Goal: Task Accomplishment & Management: Use online tool/utility

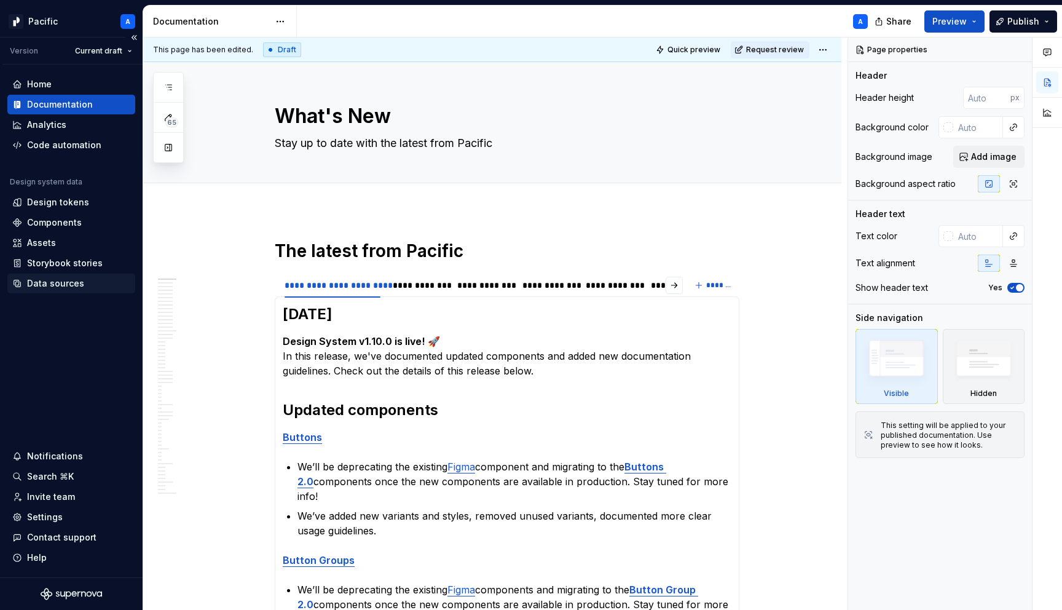
click at [66, 292] on div "Data sources" at bounding box center [71, 283] width 128 height 20
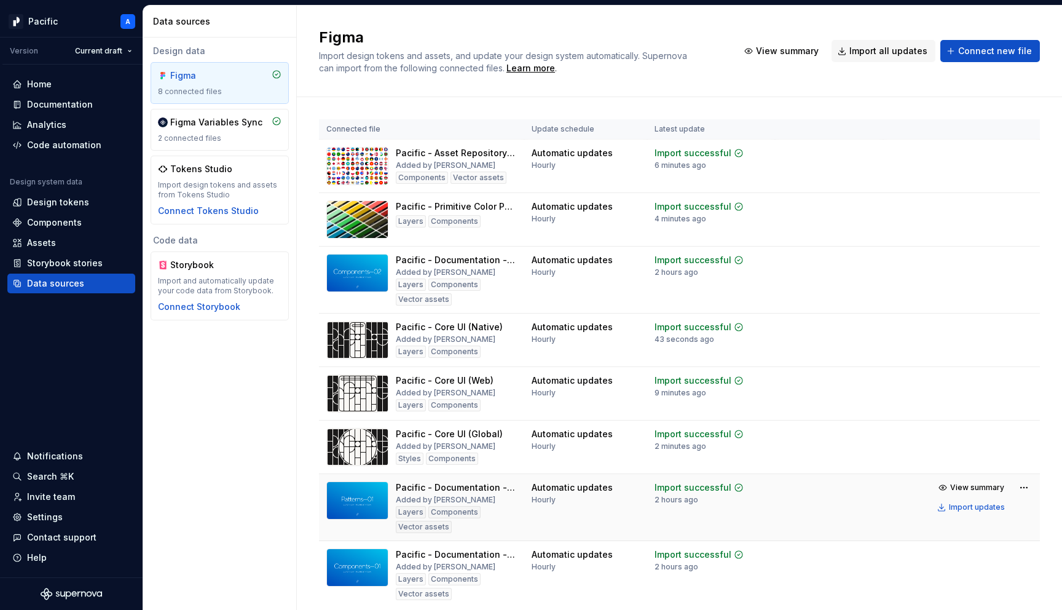
scroll to position [44, 0]
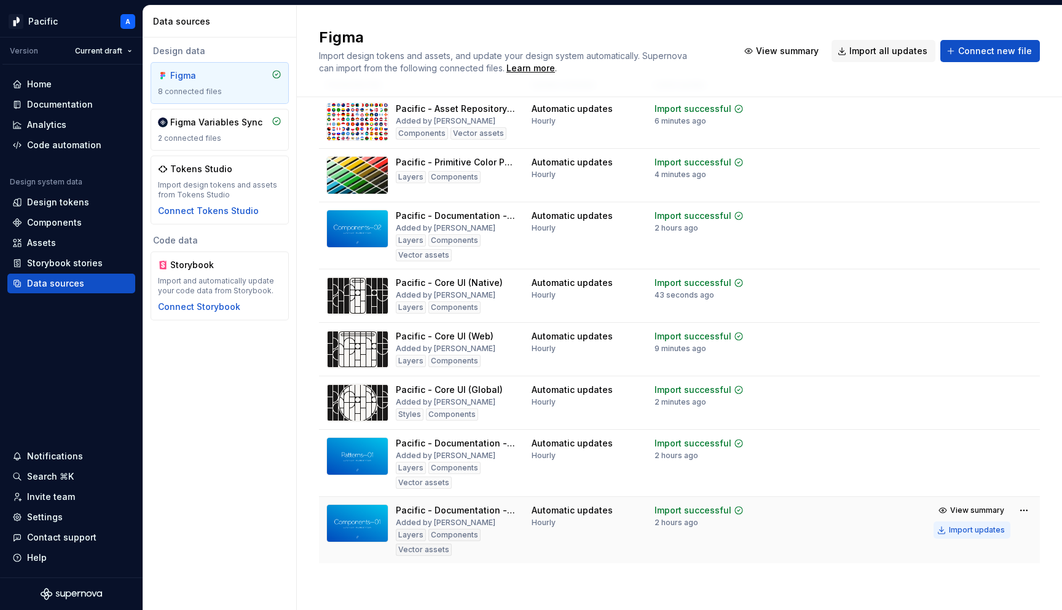
click at [957, 528] on div "Import updates" at bounding box center [977, 530] width 56 height 10
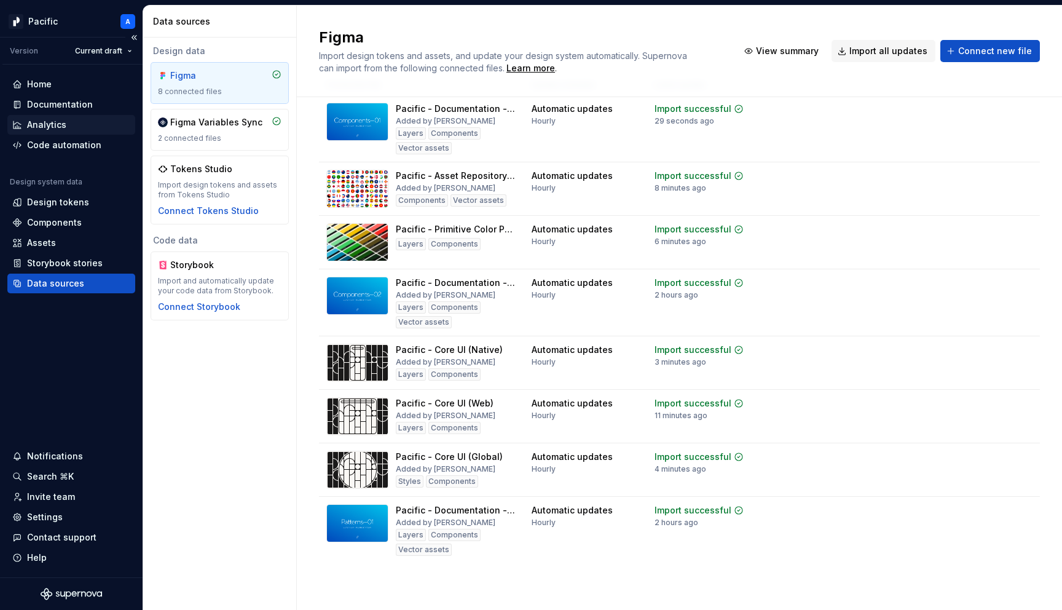
click at [74, 115] on div "Analytics" at bounding box center [71, 125] width 128 height 20
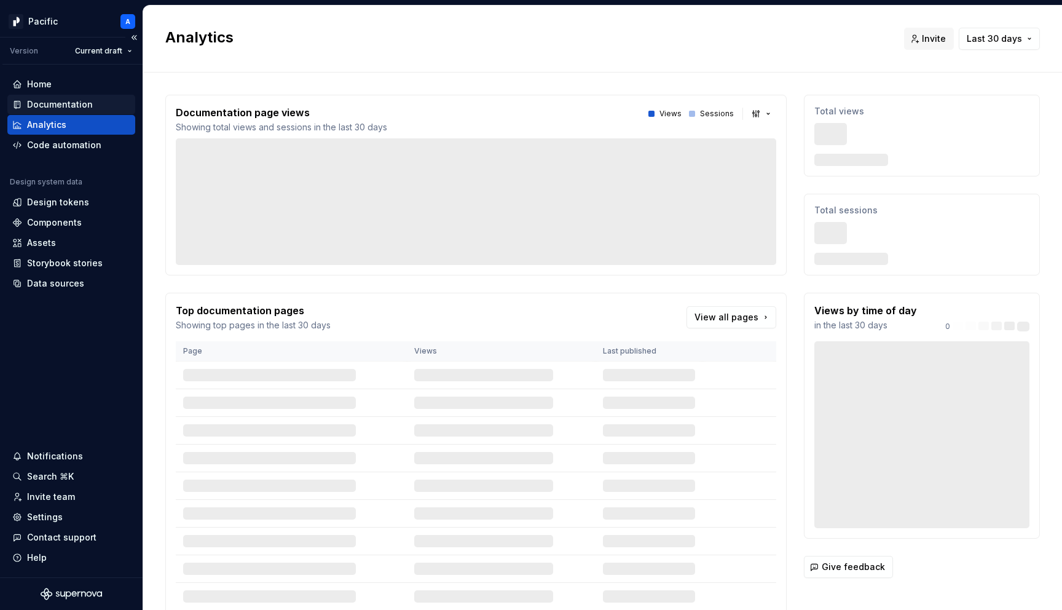
click at [73, 104] on div "Documentation" at bounding box center [60, 104] width 66 height 12
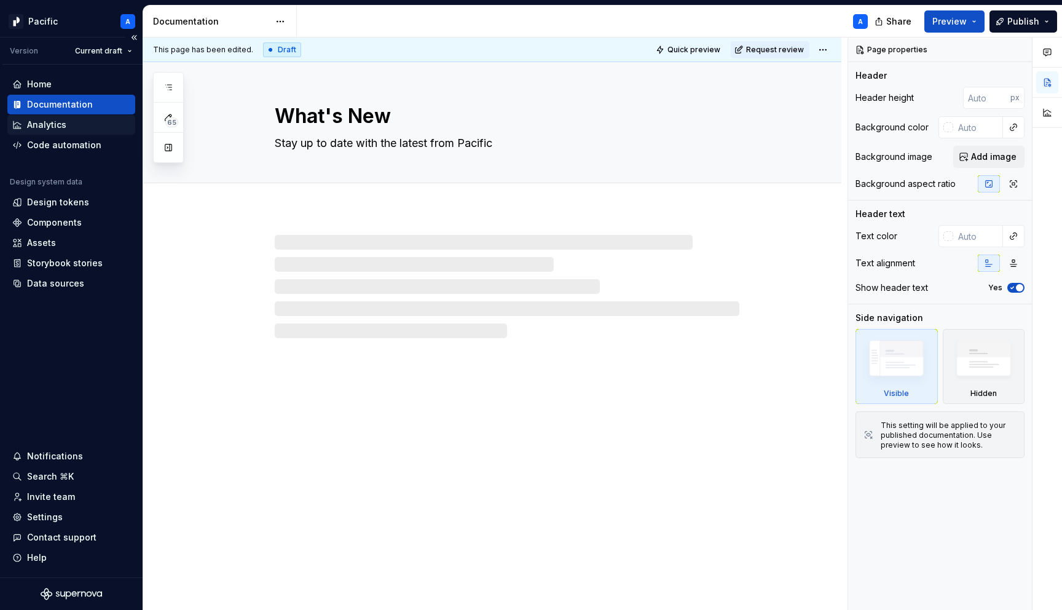
click at [71, 124] on div "Analytics" at bounding box center [71, 125] width 118 height 12
type textarea "*"
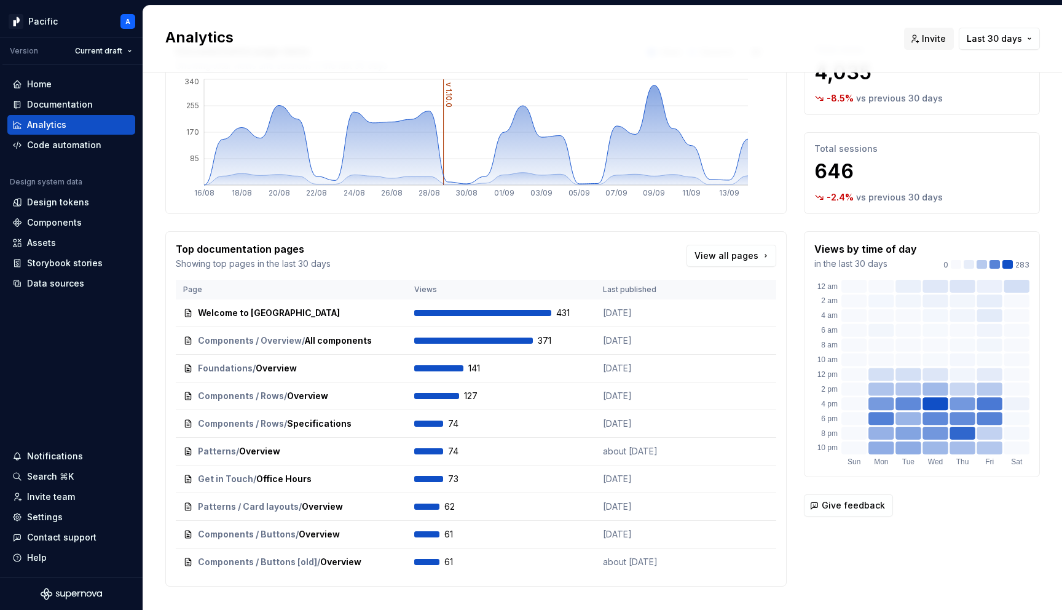
scroll to position [85, 0]
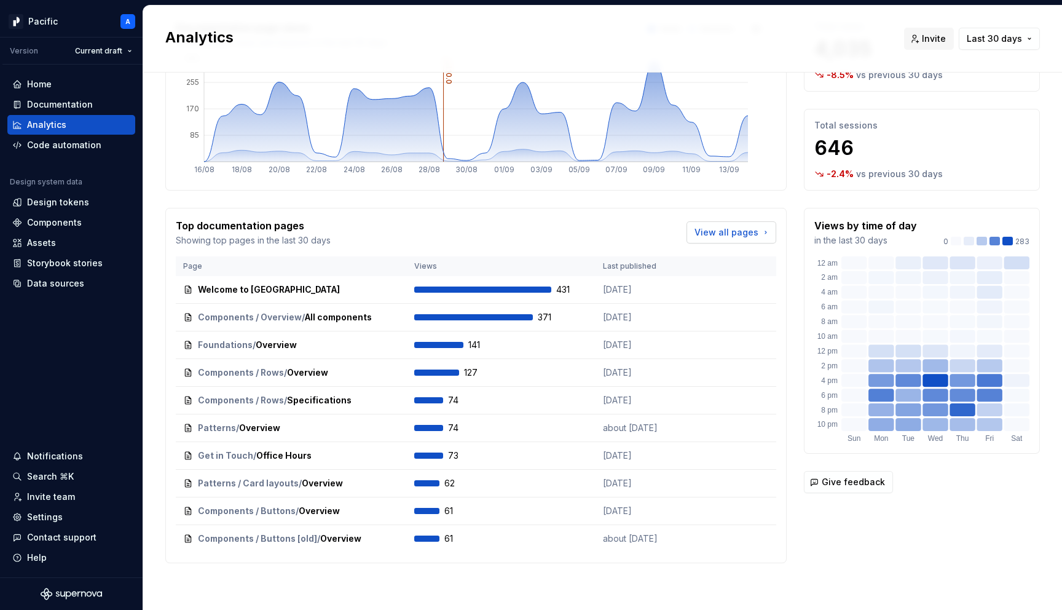
click at [739, 229] on span "View all pages" at bounding box center [726, 232] width 64 height 12
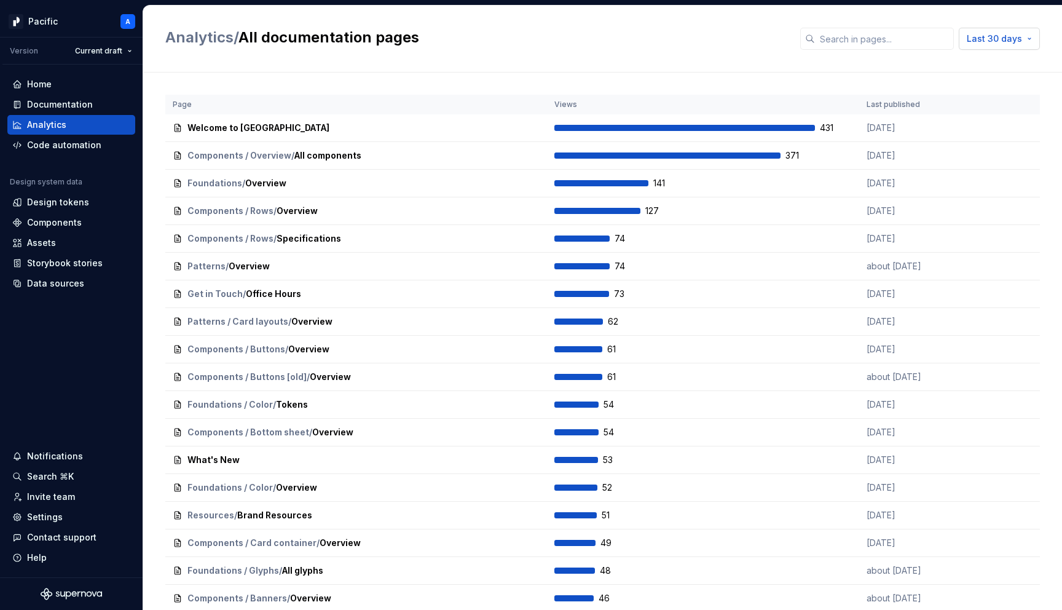
click at [1013, 39] on span "Last 30 days" at bounding box center [994, 39] width 55 height 12
click at [985, 136] on span "Last year" at bounding box center [972, 144] width 129 height 20
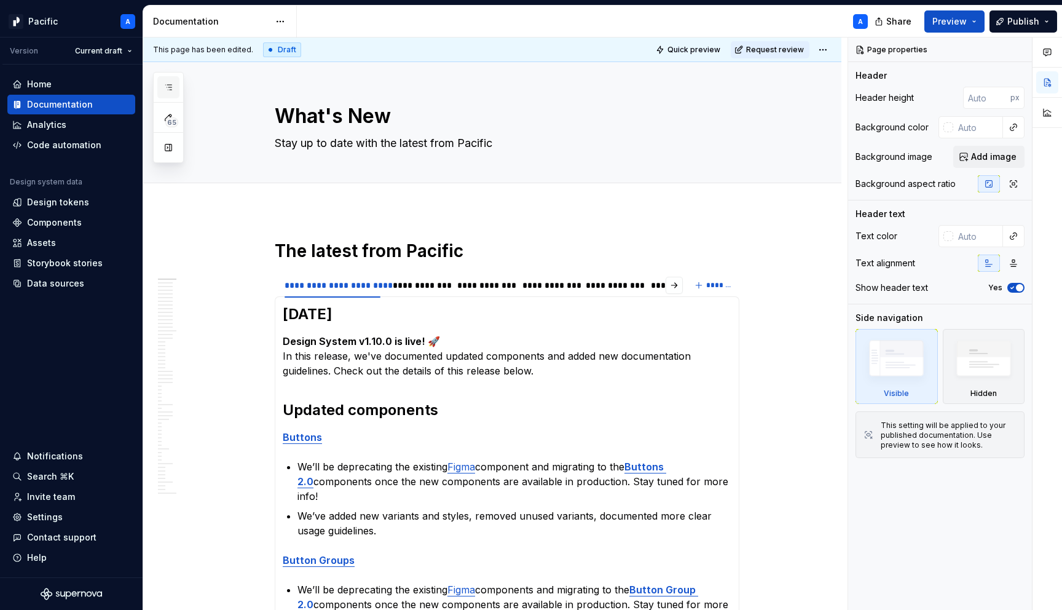
click at [169, 85] on icon "button" at bounding box center [168, 87] width 6 height 5
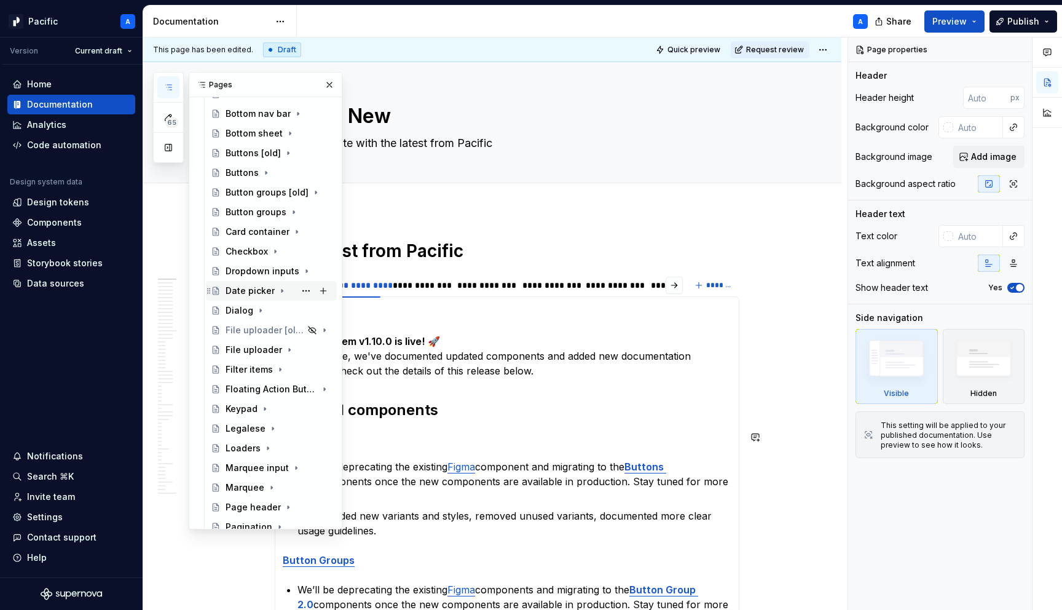
scroll to position [522, 0]
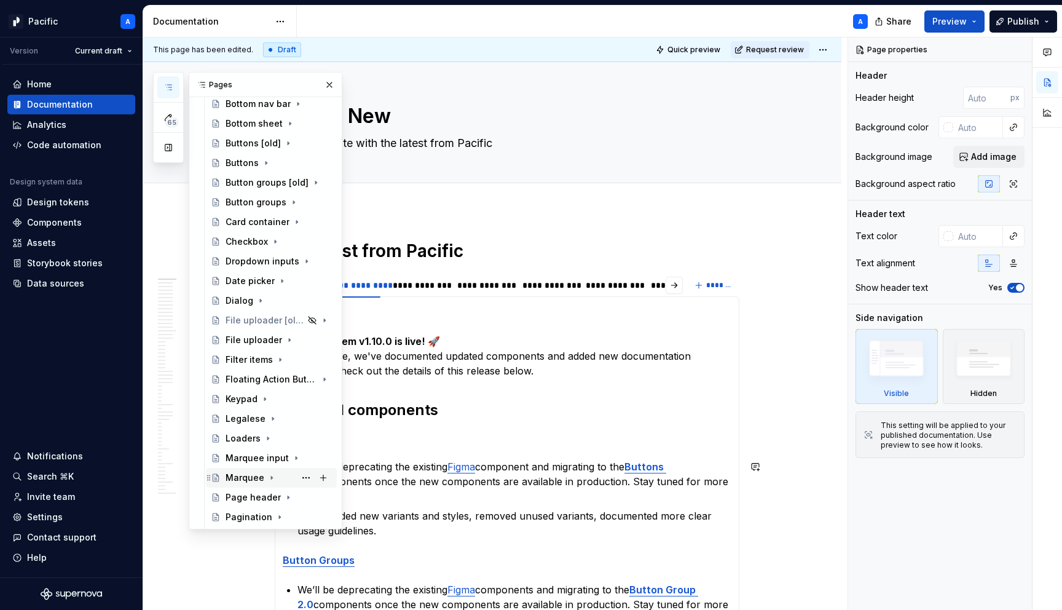
click at [248, 476] on div "Marquee" at bounding box center [245, 477] width 39 height 12
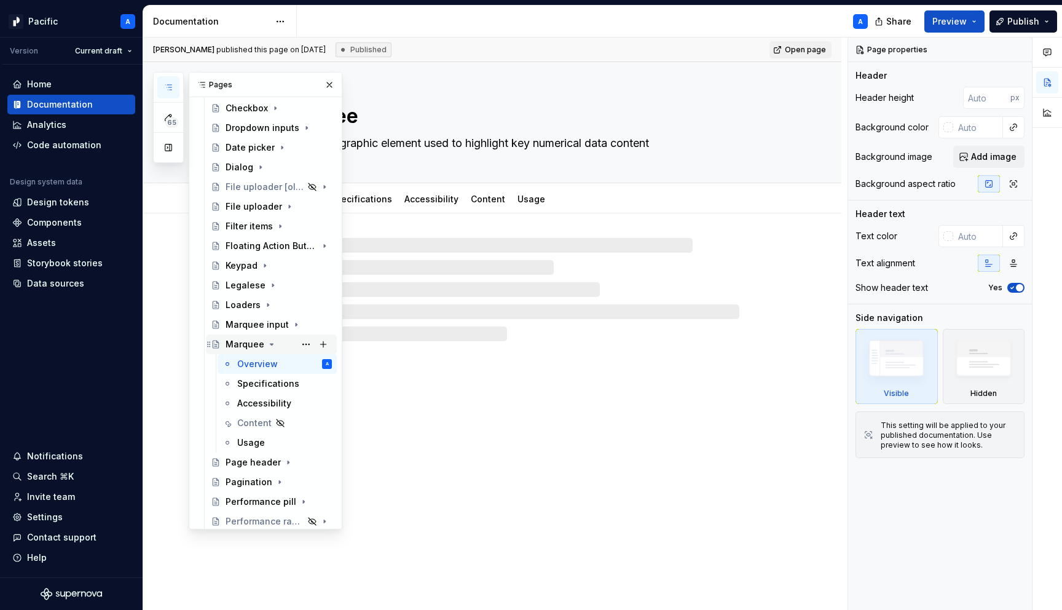
scroll to position [657, 0]
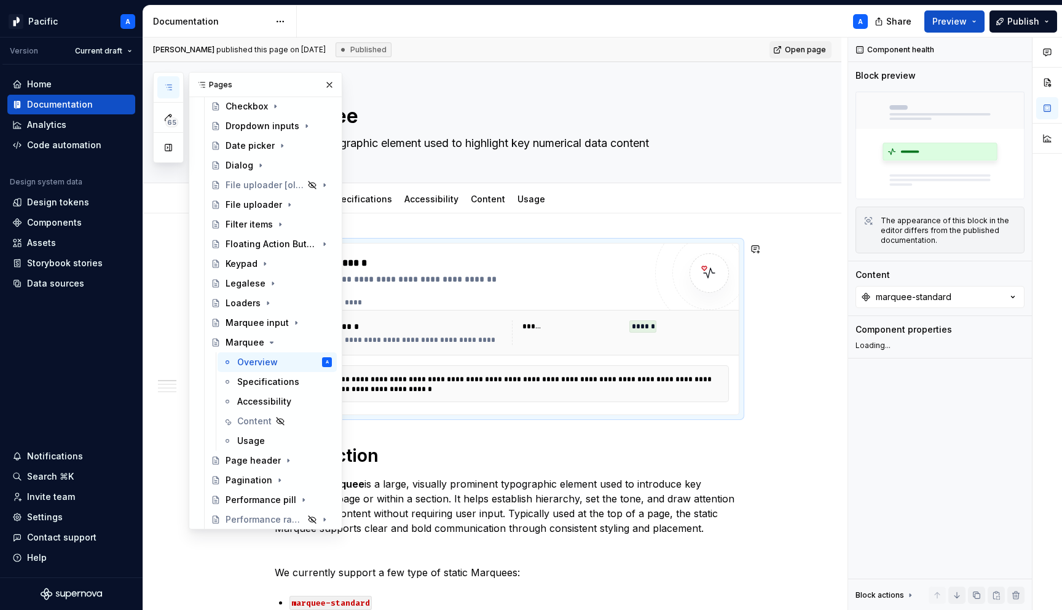
click at [716, 332] on div "******" at bounding box center [679, 326] width 100 height 12
click at [325, 80] on button "button" at bounding box center [329, 84] width 17 height 17
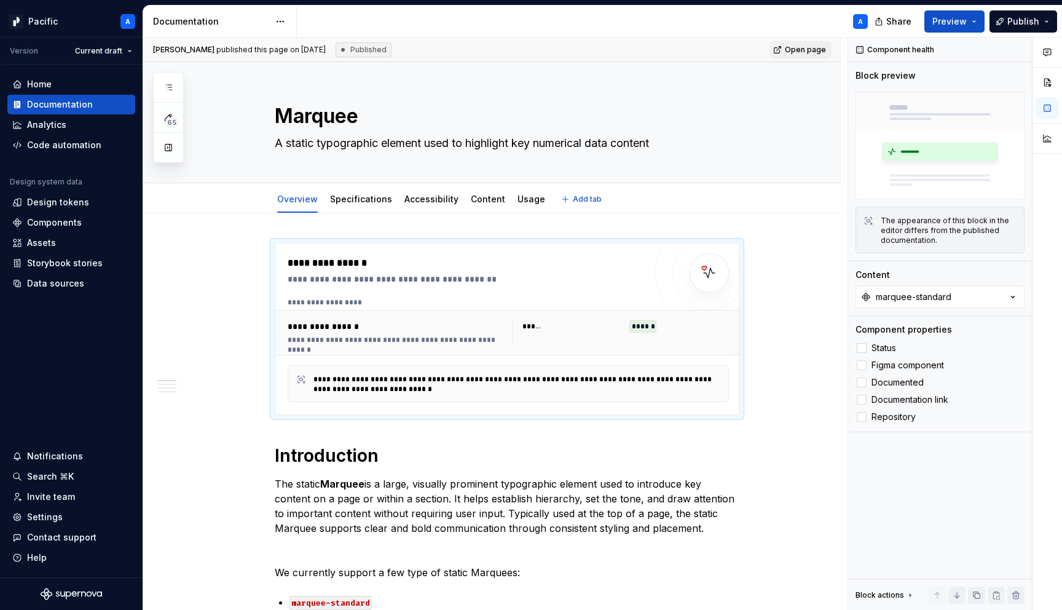
type textarea "*"
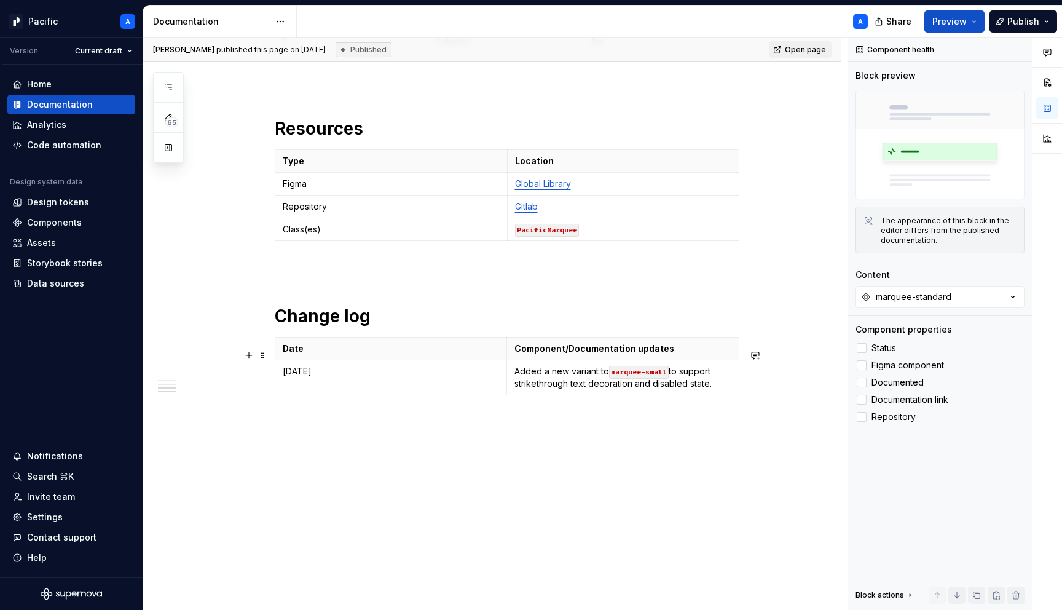
scroll to position [2790, 0]
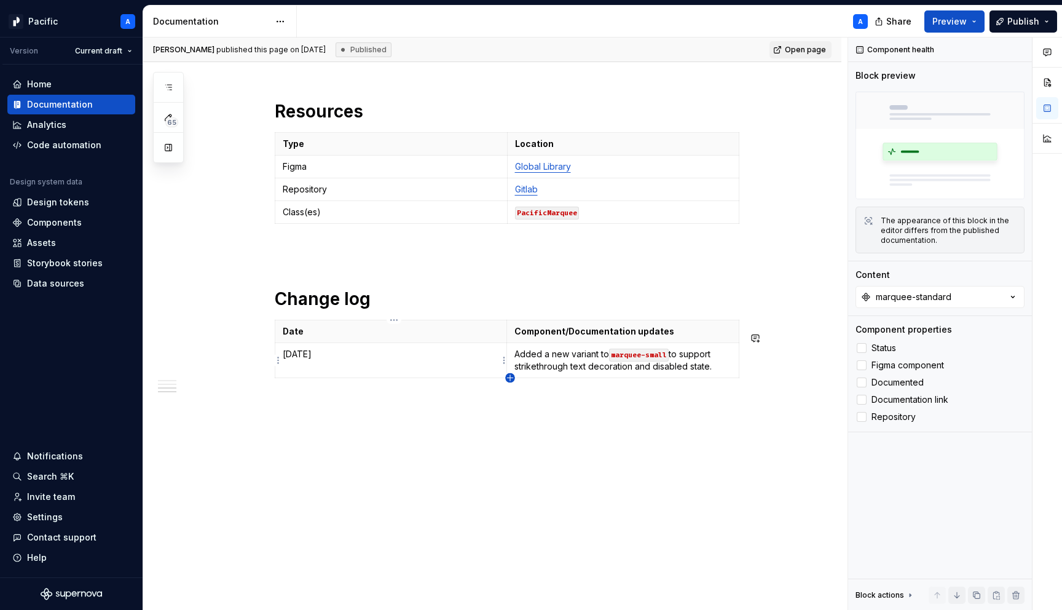
click at [510, 380] on icon "button" at bounding box center [510, 378] width 10 height 10
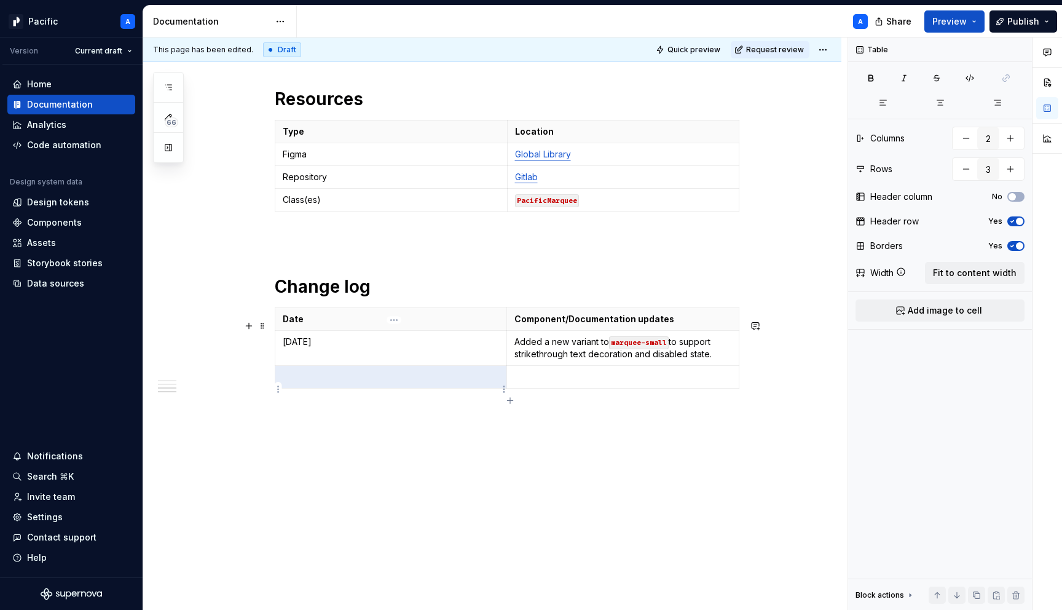
click at [425, 383] on p at bounding box center [391, 377] width 216 height 12
click at [607, 383] on p at bounding box center [622, 377] width 217 height 12
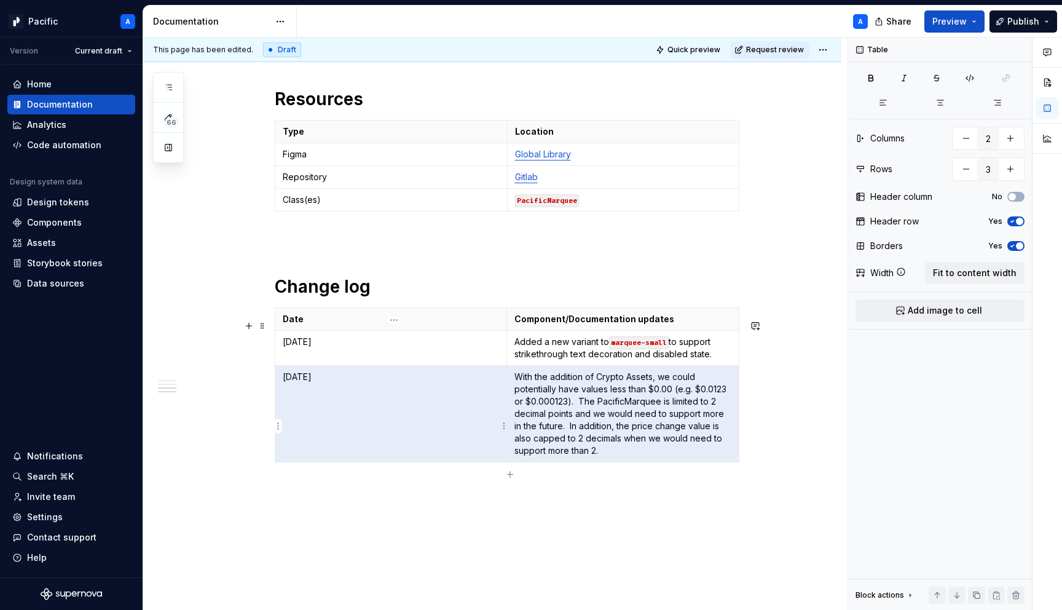
drag, startPoint x: 596, startPoint y: 415, endPoint x: 505, endPoint y: 388, distance: 95.3
click at [505, 388] on tr "[DATE] With the addition of Crypto Assets, we could potentially have values les…" at bounding box center [507, 414] width 464 height 96
click at [573, 408] on p "With the addition of Crypto Assets, we could potentially have values less than …" at bounding box center [622, 414] width 217 height 86
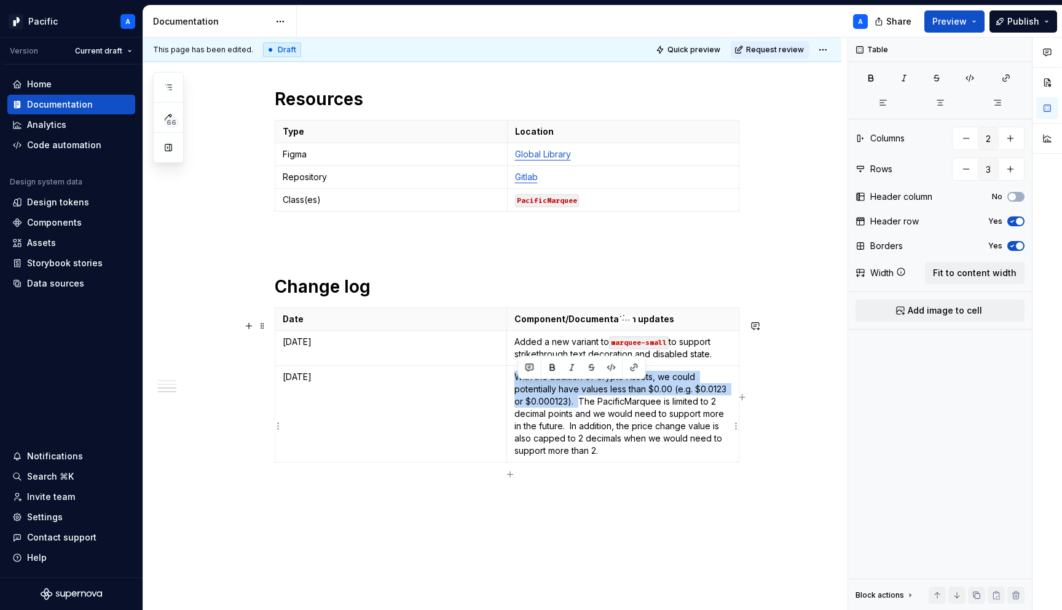
drag, startPoint x: 582, startPoint y: 414, endPoint x: 516, endPoint y: 387, distance: 71.1
click at [516, 387] on td "With the addition of Crypto Assets, we could potentially have values less than …" at bounding box center [623, 414] width 232 height 96
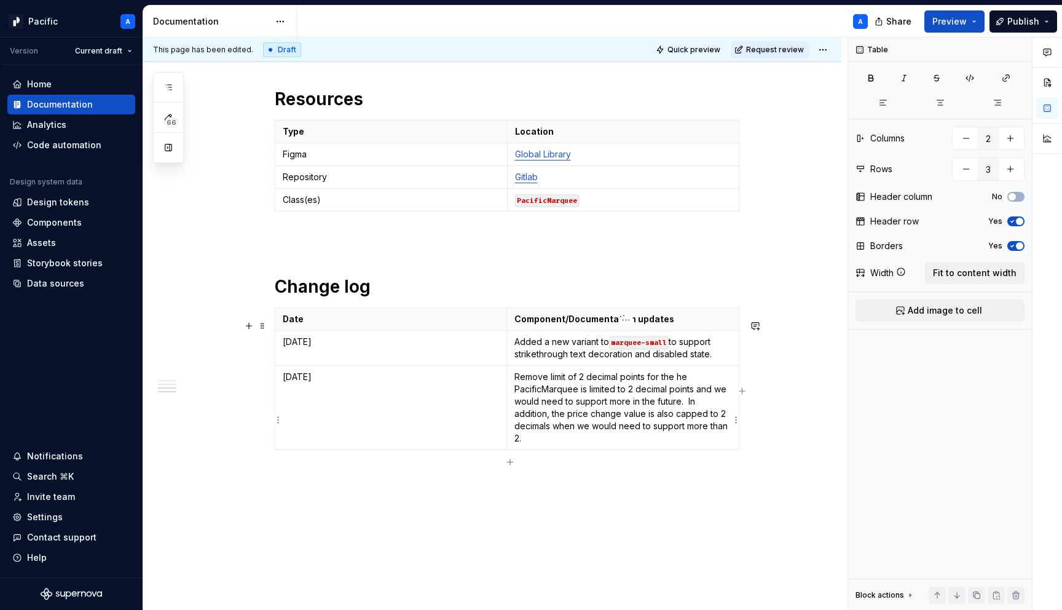
click at [685, 389] on p "Remove limit of 2 decimal points for the he PacificMarquee is limited to 2 deci…" at bounding box center [622, 408] width 217 height 74
drag, startPoint x: 528, startPoint y: 401, endPoint x: 581, endPoint y: 400, distance: 53.5
click at [581, 400] on td "Remove limit of 2 decimal points for the PacificMarquee is limited to 2 decimal…" at bounding box center [623, 408] width 232 height 84
click at [611, 379] on button "button" at bounding box center [611, 379] width 17 height 17
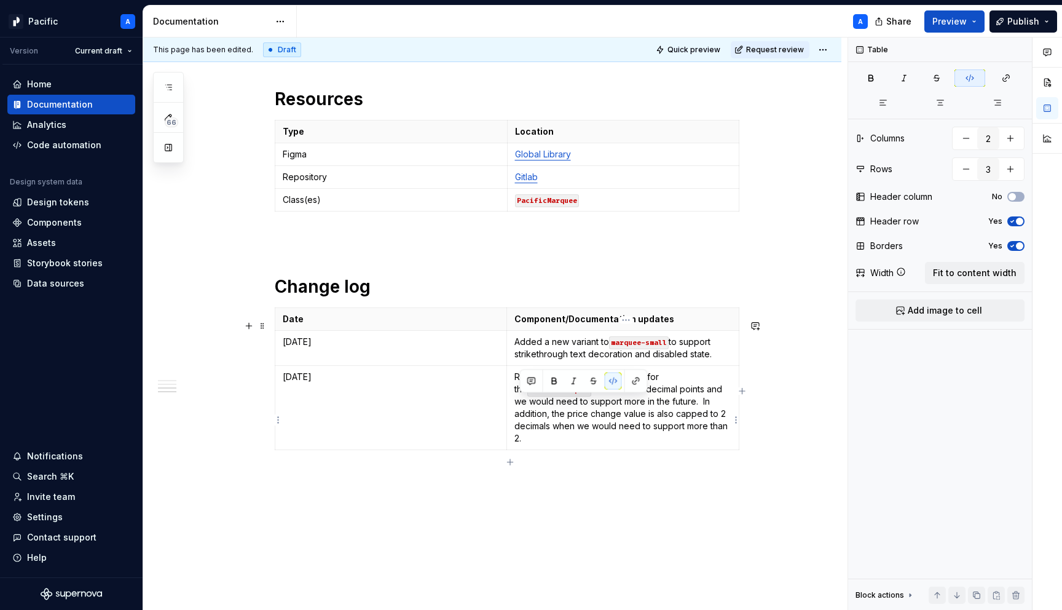
click at [610, 410] on p "Remove limit of 2 decimal points for the PacificMarquee is limited to 2 decimal…" at bounding box center [622, 408] width 217 height 74
drag, startPoint x: 583, startPoint y: 402, endPoint x: 568, endPoint y: 425, distance: 28.0
click at [568, 425] on p "Remove limit of 2 decimal points for the PacificMarquee is limited to 2 decimal…" at bounding box center [622, 408] width 217 height 74
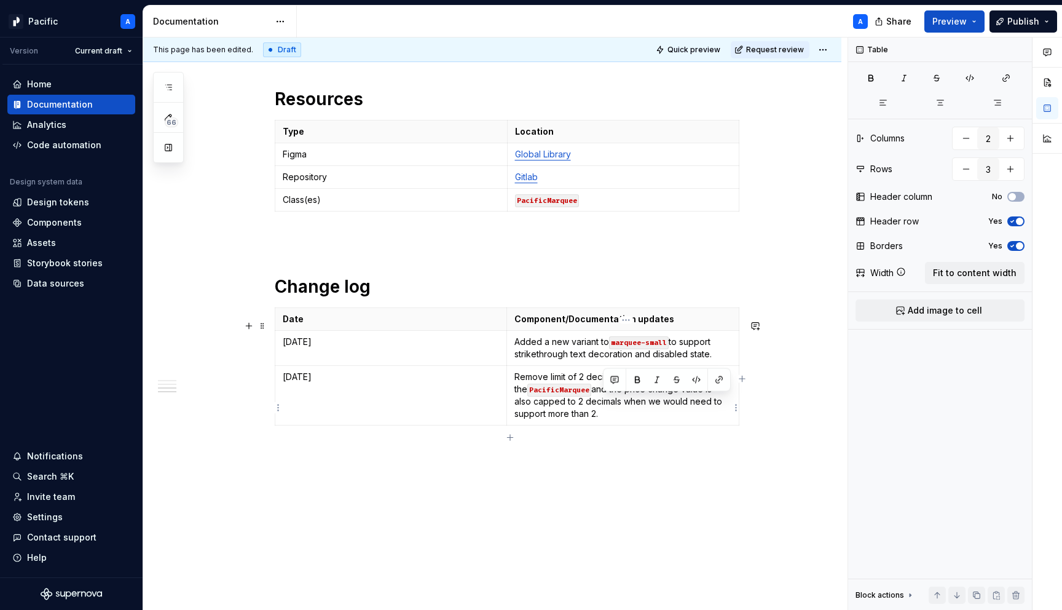
drag, startPoint x: 686, startPoint y: 425, endPoint x: 696, endPoint y: 400, distance: 26.5
click at [696, 400] on p "Remove limit of 2 decimal points for the PacificMarquee and the price change va…" at bounding box center [622, 395] width 217 height 49
click at [825, 50] on html "Pacific A Version Current draft Home Documentation Analytics Code automation De…" at bounding box center [531, 305] width 1062 height 610
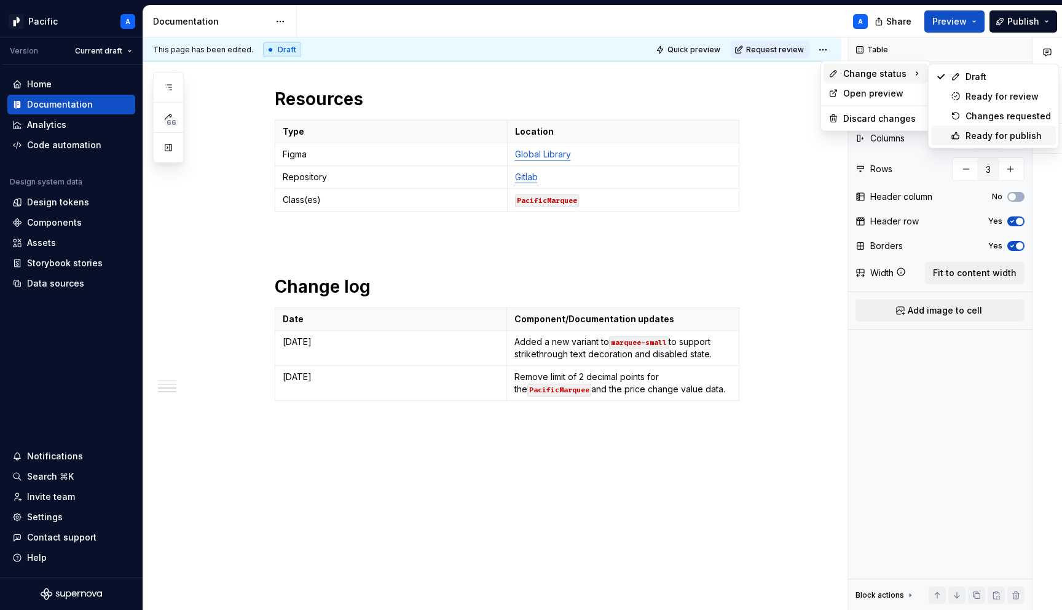
click at [978, 135] on div "Ready for publish" at bounding box center [1008, 136] width 85 height 12
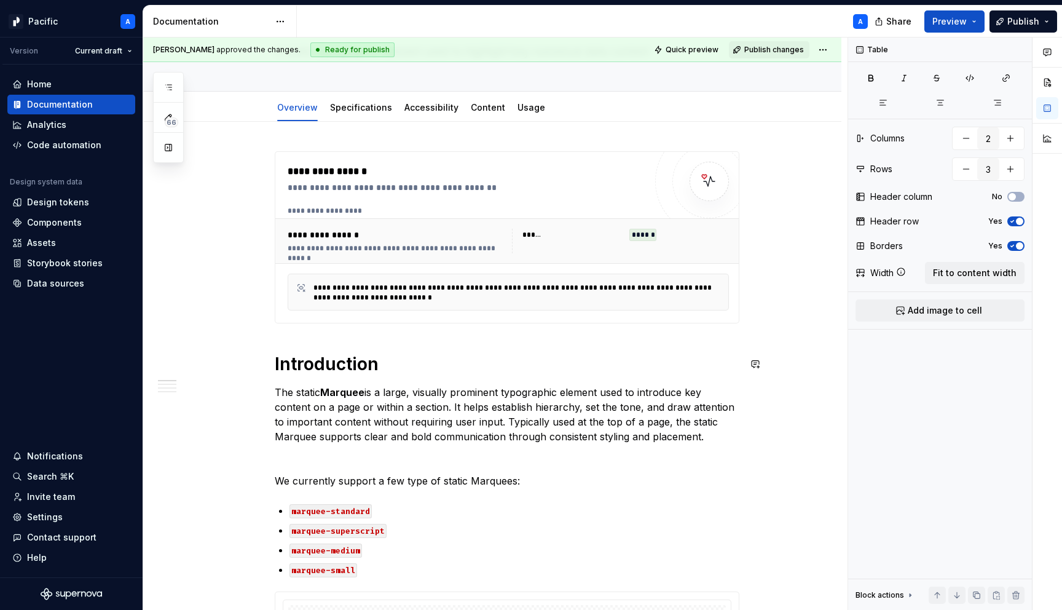
scroll to position [0, 0]
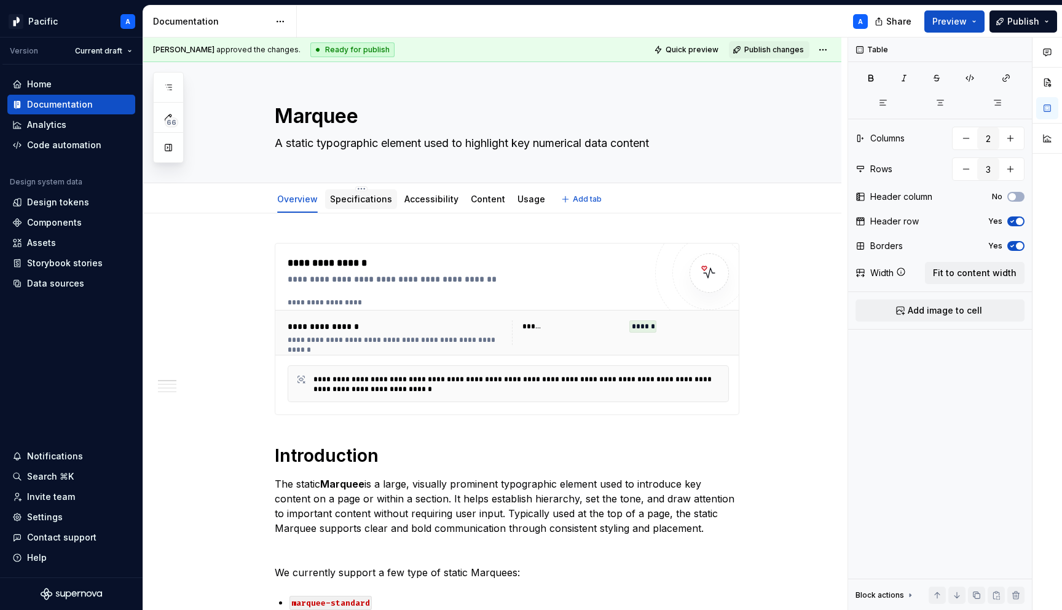
click at [368, 195] on link "Specifications" at bounding box center [361, 199] width 62 height 10
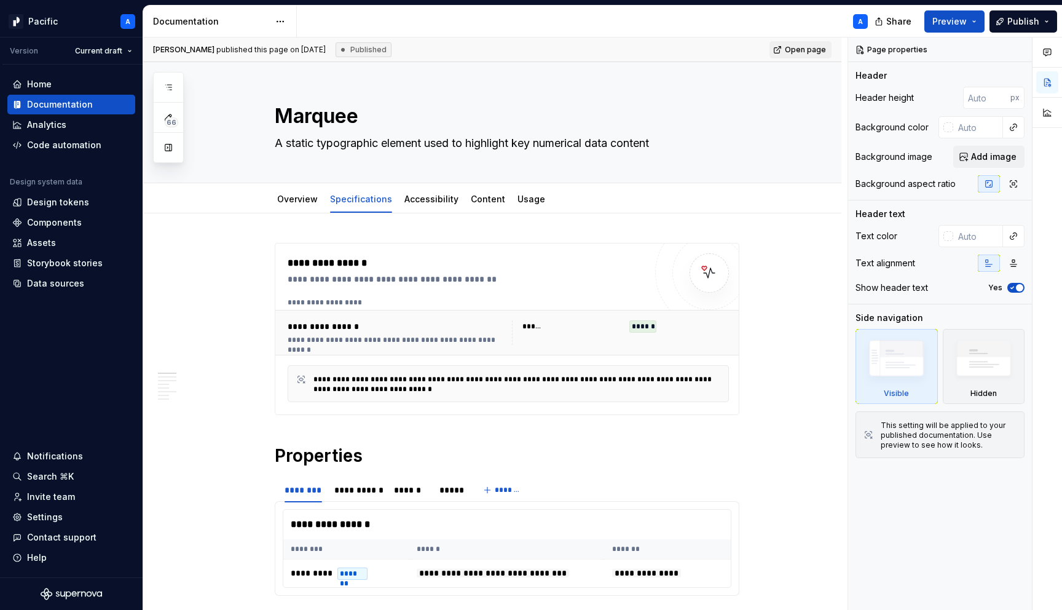
type textarea "*"
click at [104, 288] on div "Data sources" at bounding box center [71, 283] width 118 height 12
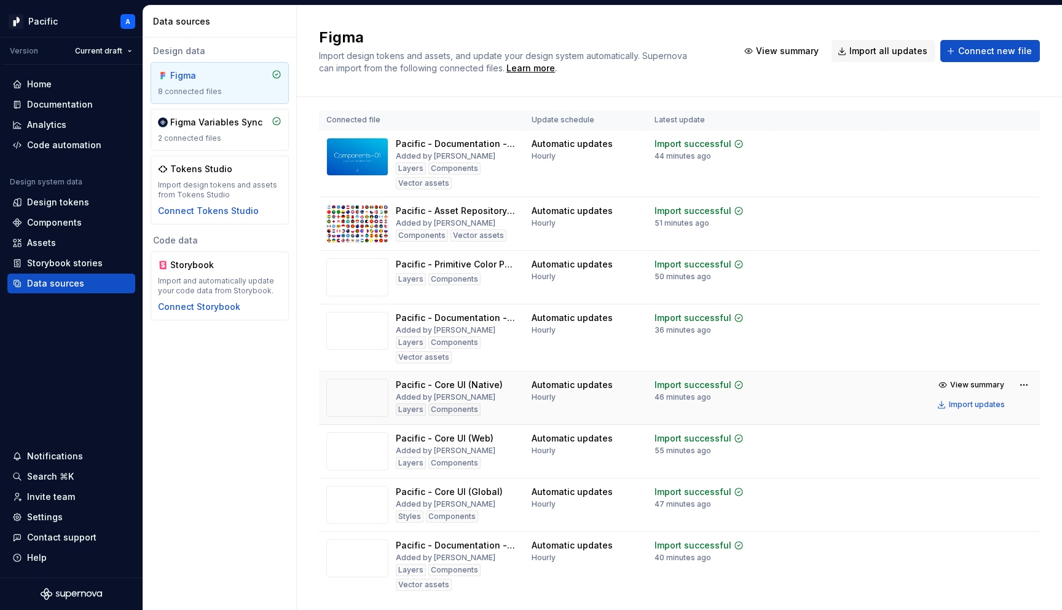
scroll to position [11, 0]
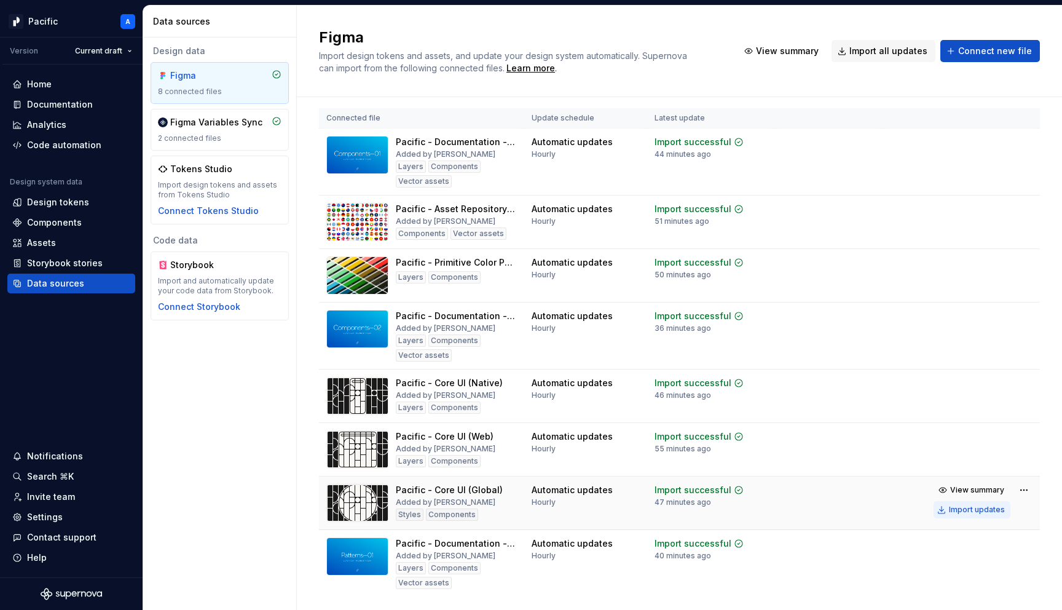
click at [975, 511] on div "Import updates" at bounding box center [977, 510] width 56 height 10
